Goal: Information Seeking & Learning: Learn about a topic

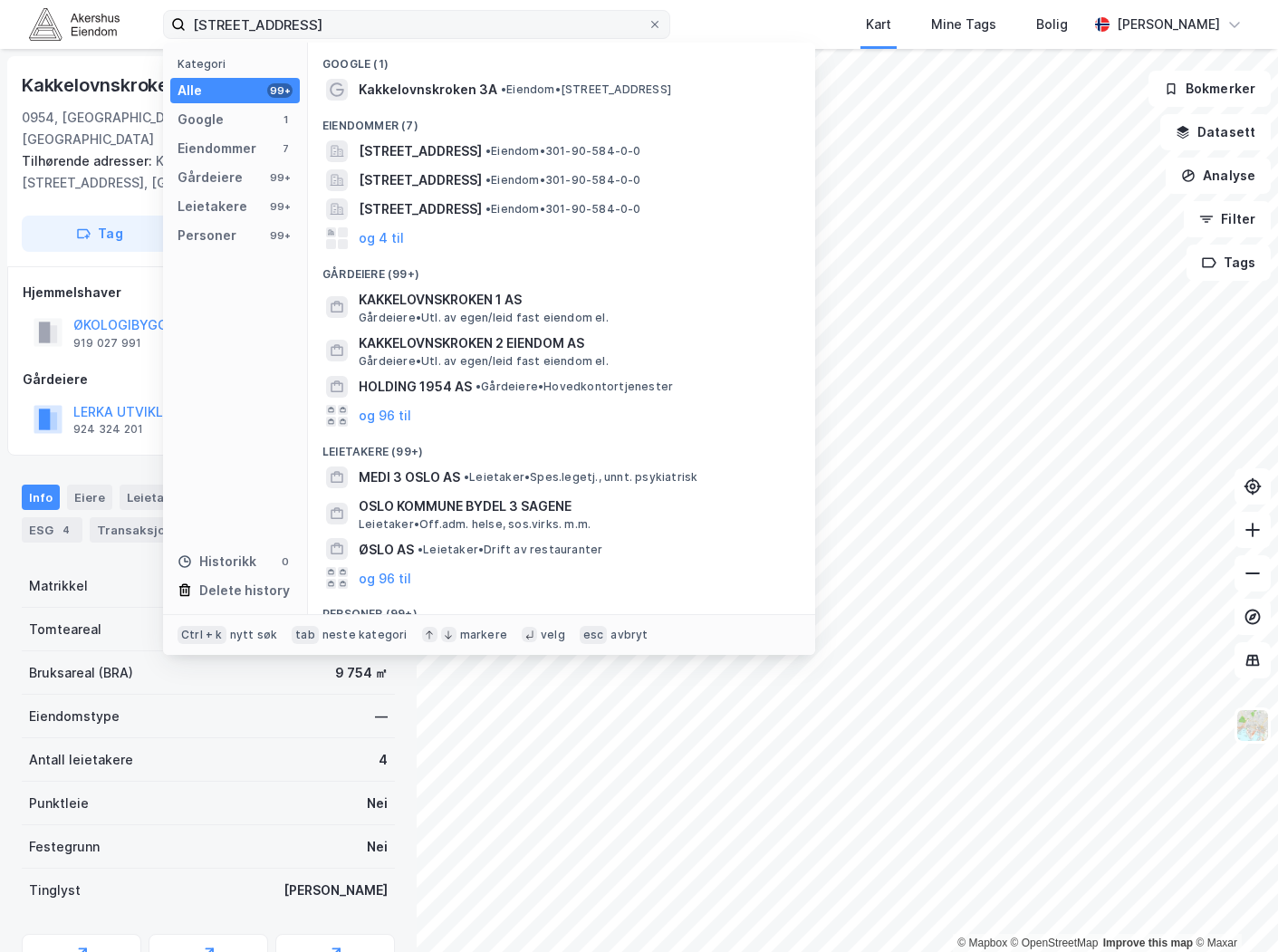
click at [285, 15] on input "[STREET_ADDRESS]" at bounding box center [417, 24] width 462 height 27
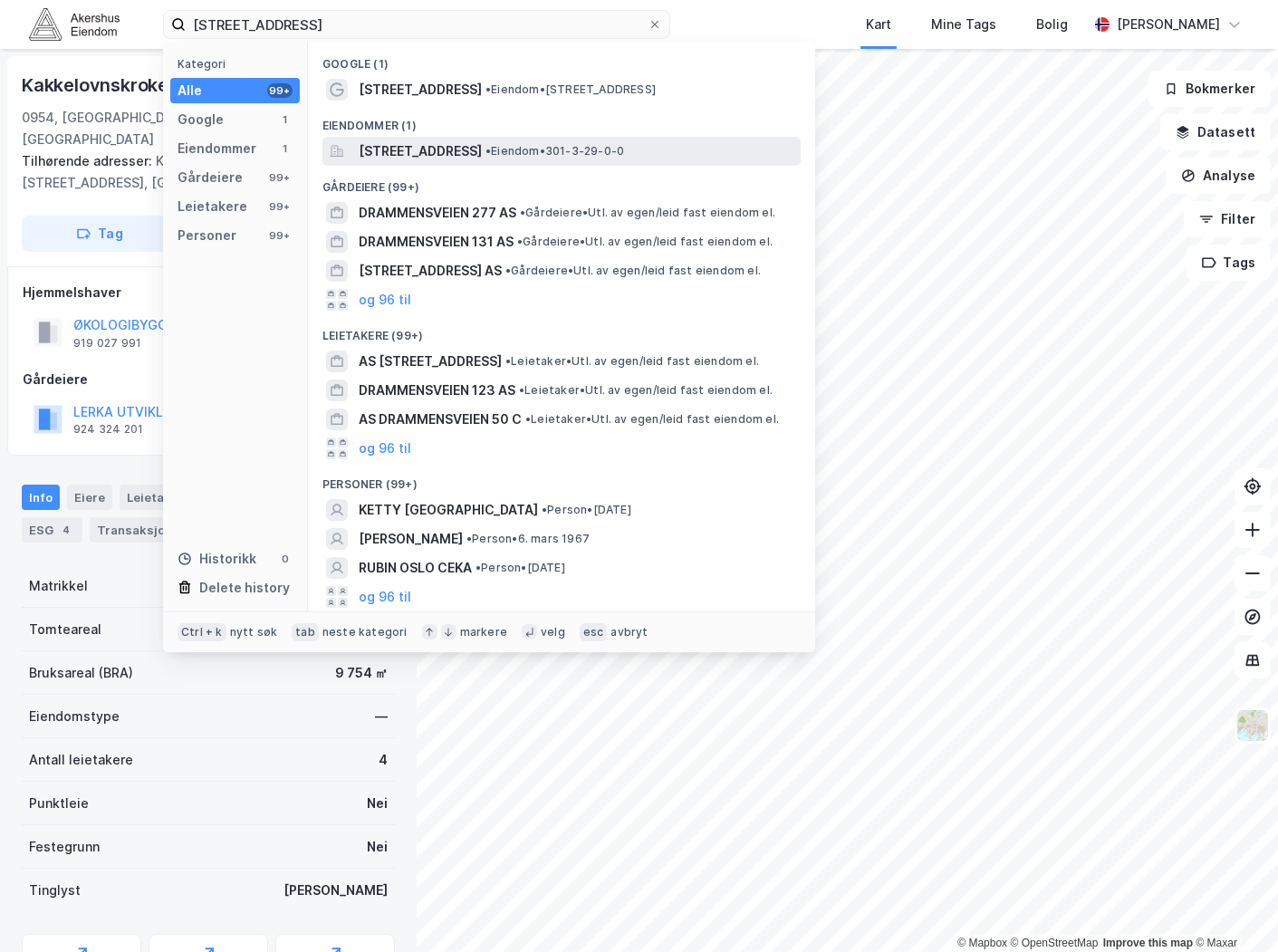
type input "[STREET_ADDRESS]"
click at [482, 152] on span "[STREET_ADDRESS]" at bounding box center [420, 151] width 124 height 22
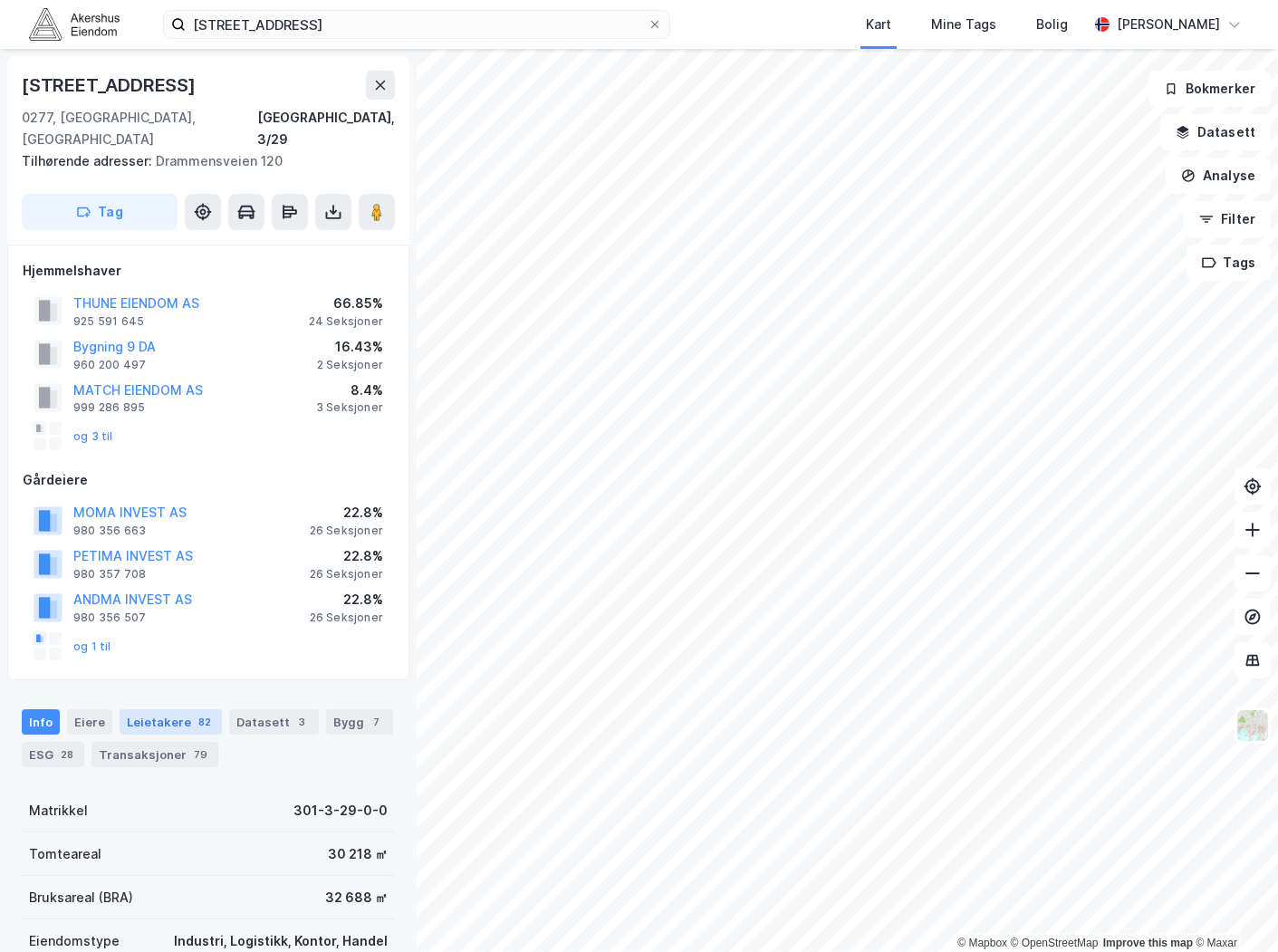
click at [203, 713] on div "82" at bounding box center [204, 722] width 20 height 18
